Goal: Transaction & Acquisition: Purchase product/service

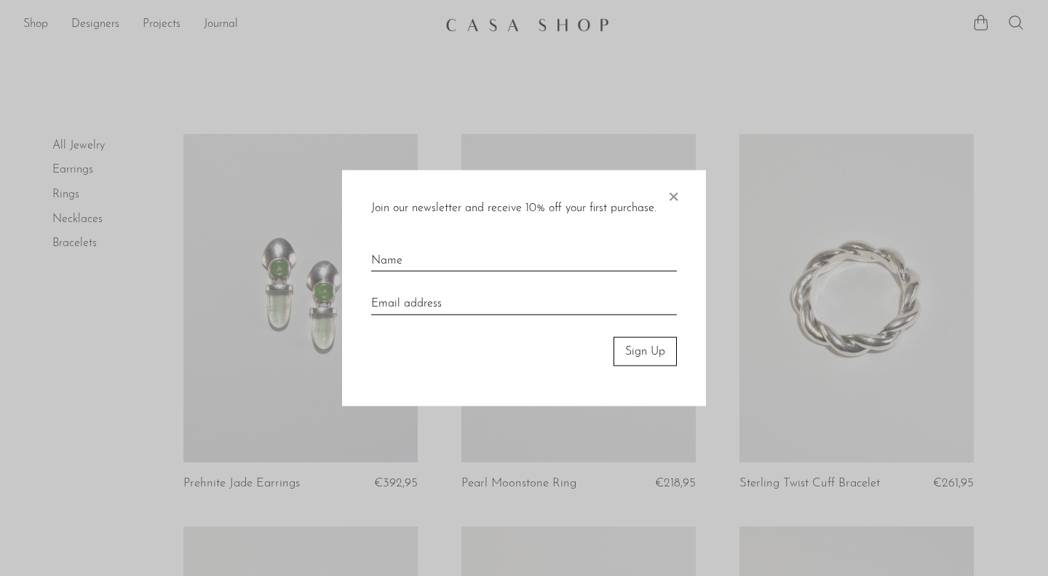
click at [670, 194] on span "×" at bounding box center [673, 193] width 15 height 47
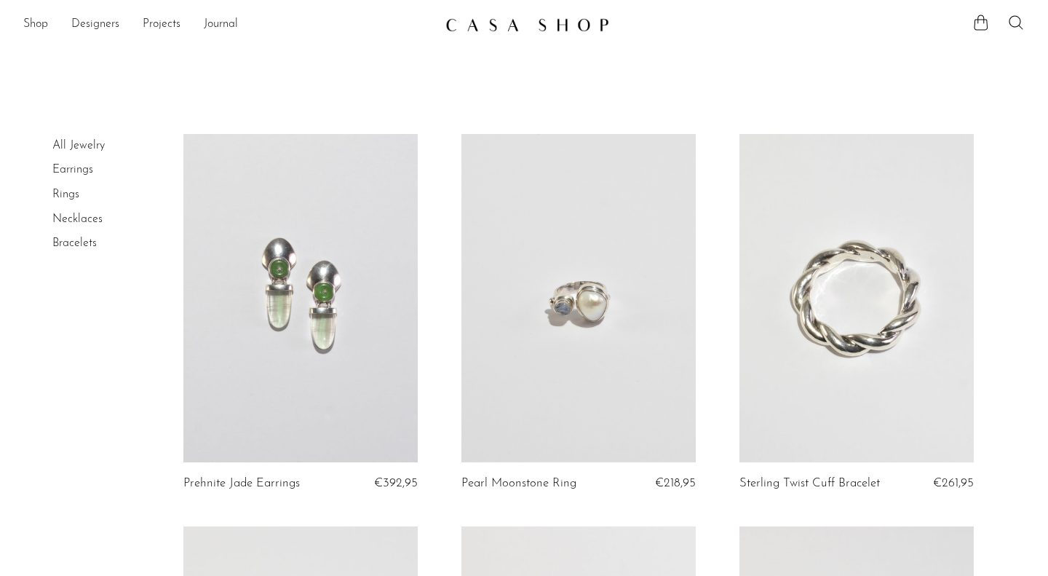
click at [62, 198] on link "Rings" at bounding box center [65, 194] width 27 height 12
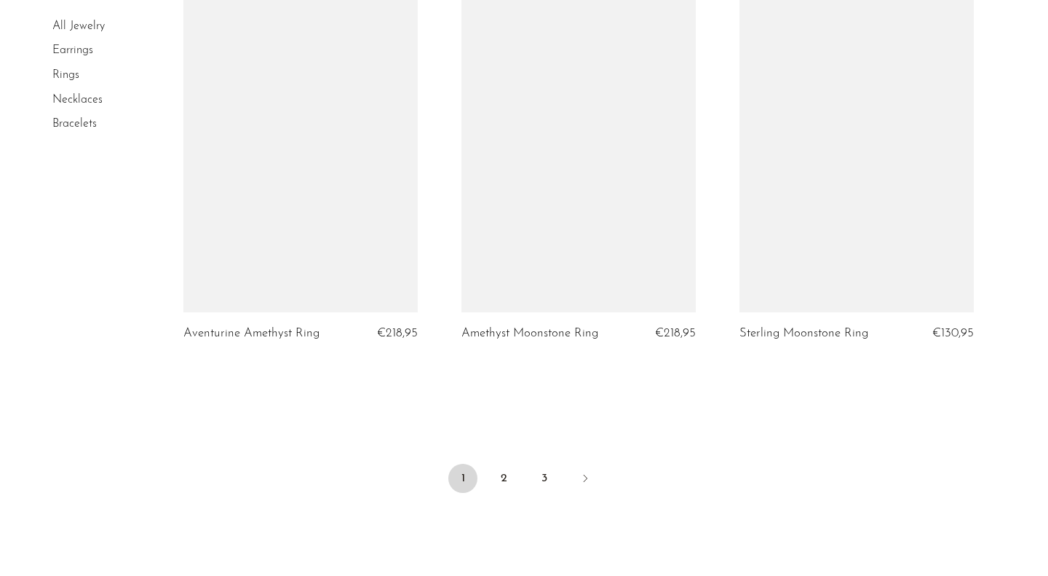
scroll to position [4521, 0]
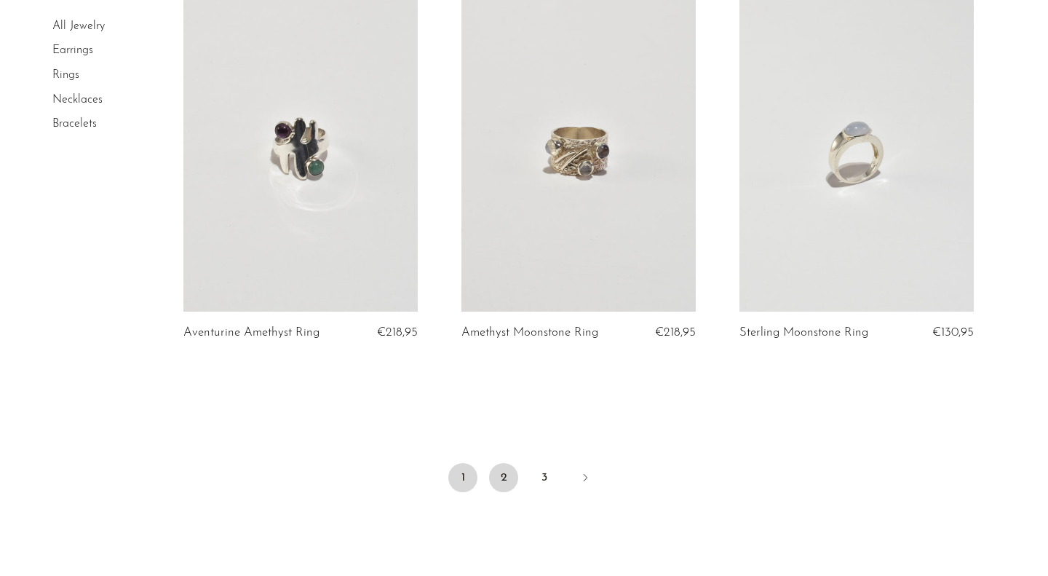
click at [511, 464] on link "2" at bounding box center [503, 477] width 29 height 29
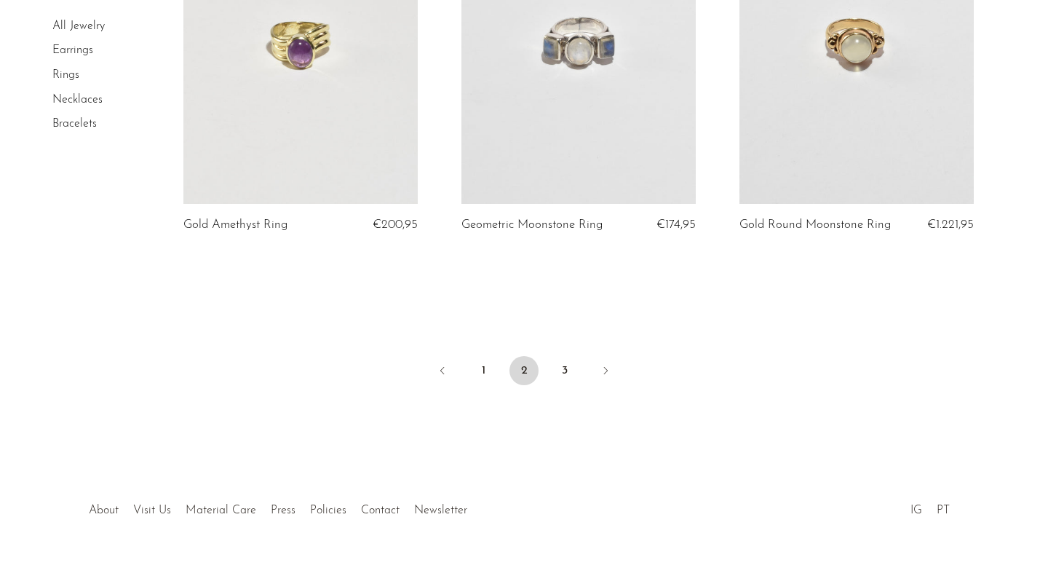
scroll to position [4633, 0]
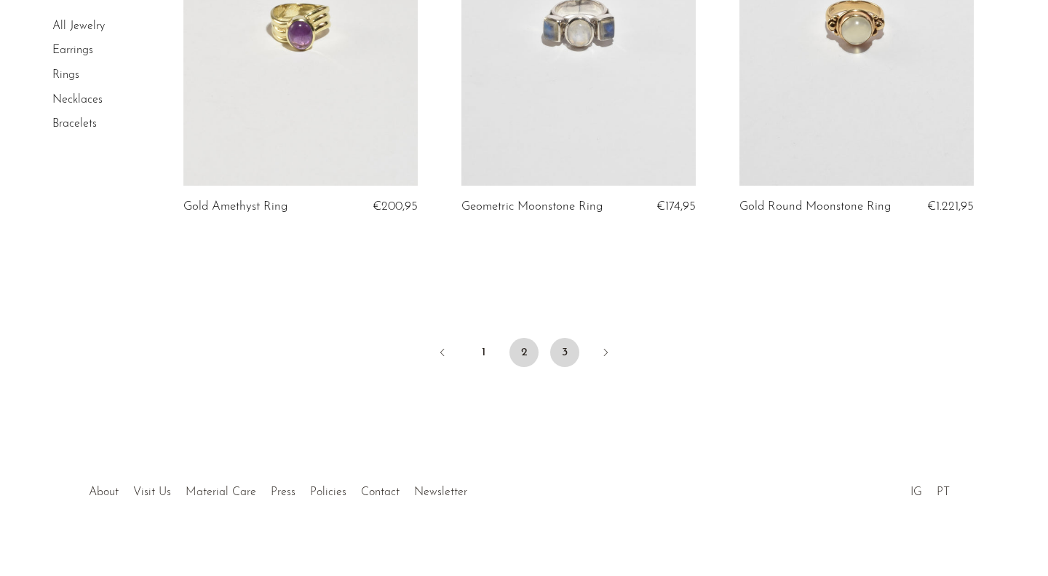
click at [565, 338] on link "3" at bounding box center [564, 352] width 29 height 29
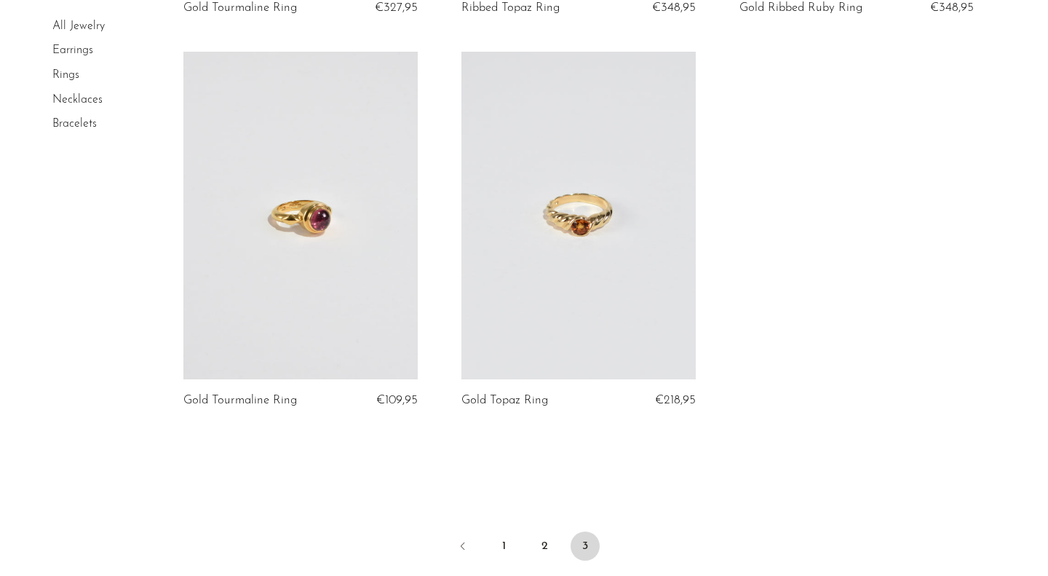
scroll to position [3680, 0]
